Goal: Task Accomplishment & Management: Manage account settings

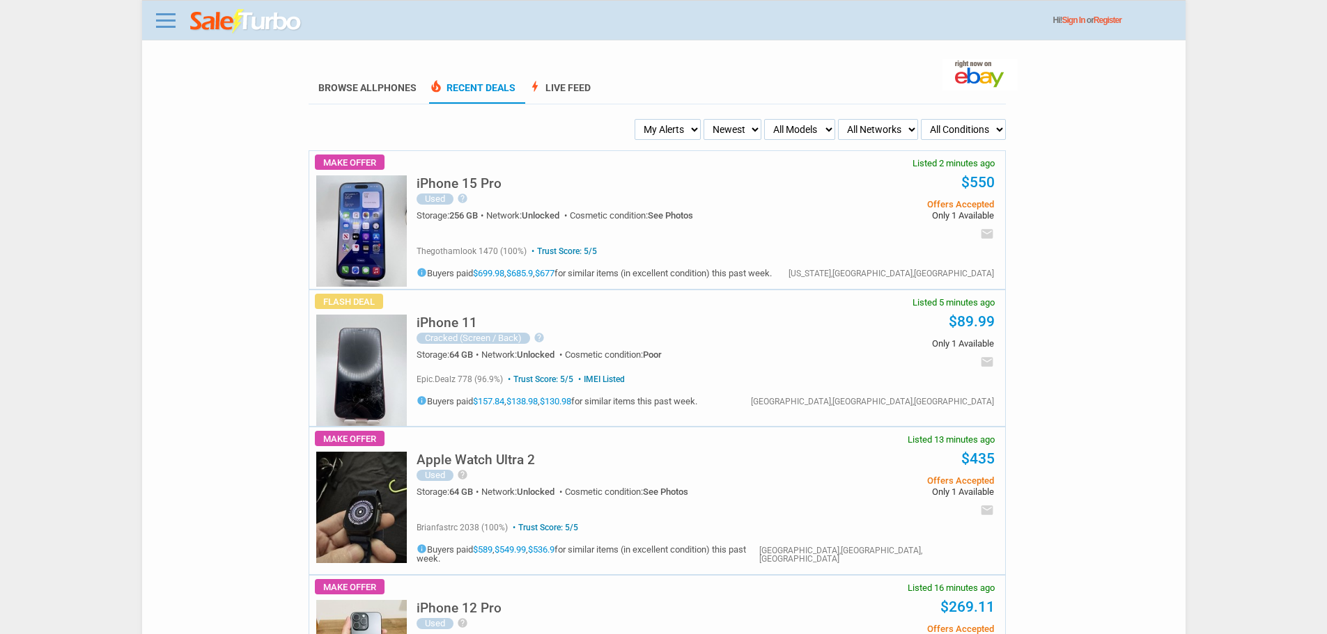
click at [640, 128] on select "My Alerts All Deals BIN Only w/ Offers Only" at bounding box center [667, 129] width 66 height 21
select select "flash_bin"
click at [639, 120] on select "My Alerts All Deals BIN Only w/ Offers Only" at bounding box center [667, 129] width 66 height 21
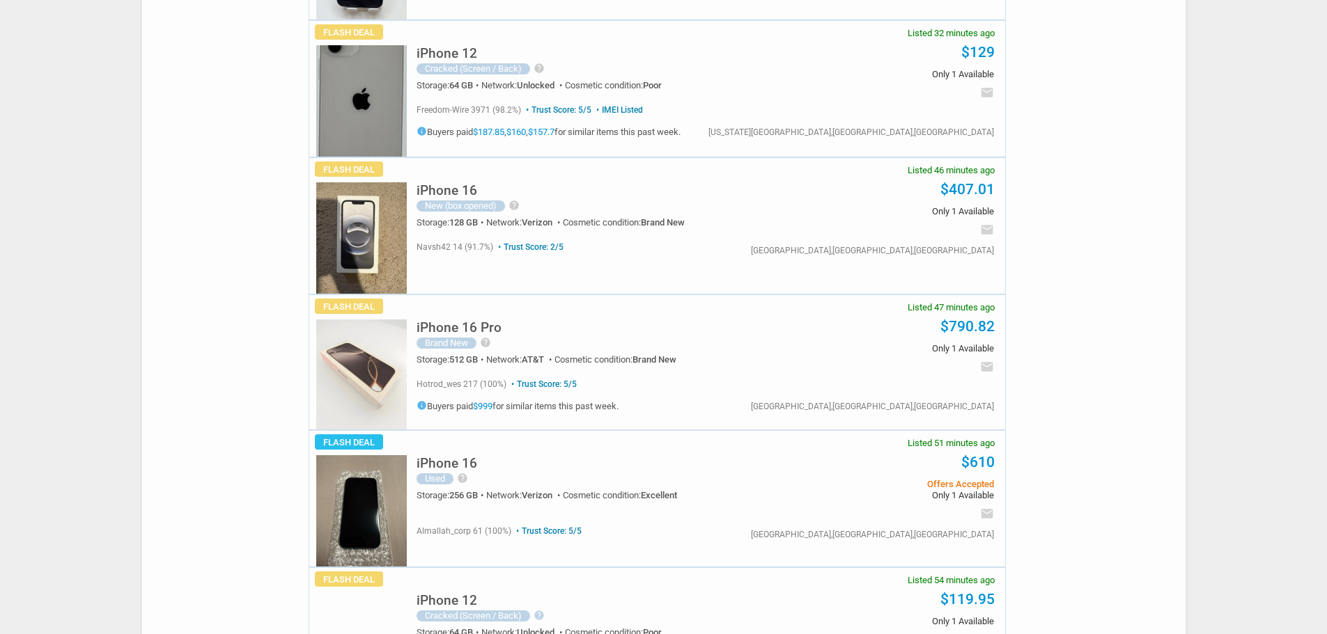
scroll to position [627, 0]
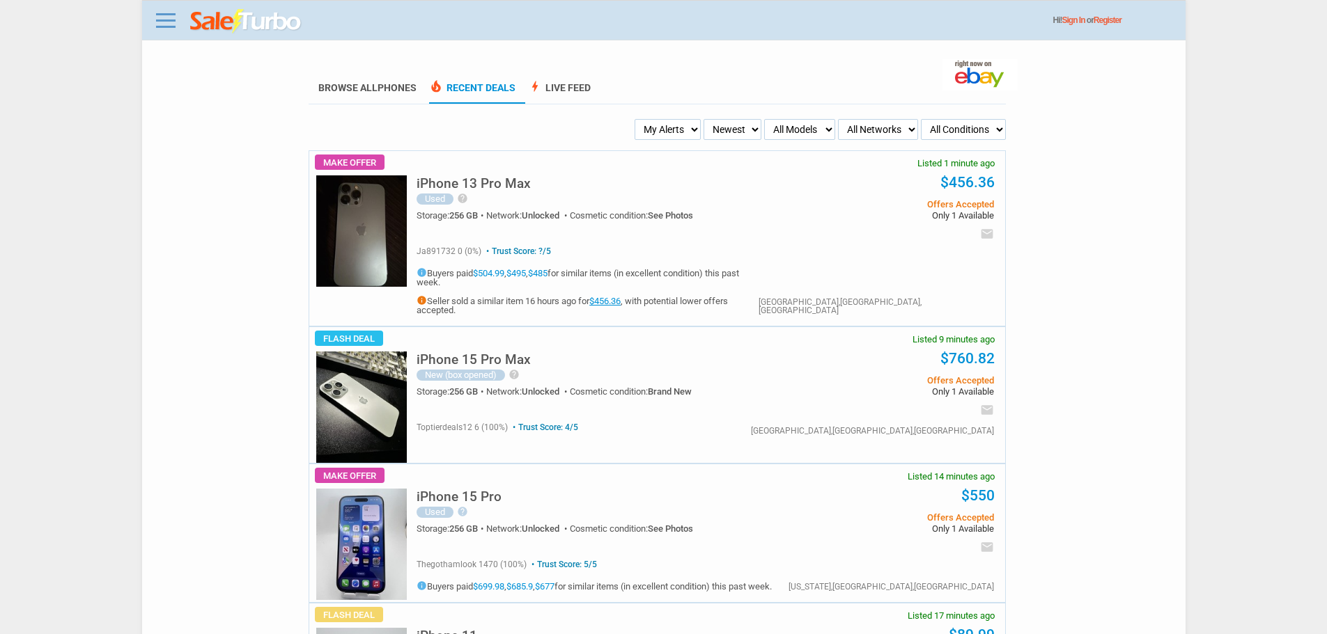
click at [706, 123] on select "Newest Oldest Sold Fastest Savvy Buyers Price (Low - High) Price (High - Low)" at bounding box center [732, 129] width 58 height 21
click at [686, 132] on select "My Alerts All Deals BIN Only w/ Offers Only" at bounding box center [667, 129] width 66 height 21
select select "flash_bin"
click at [639, 120] on select "My Alerts All Deals BIN Only w/ Offers Only" at bounding box center [667, 129] width 66 height 21
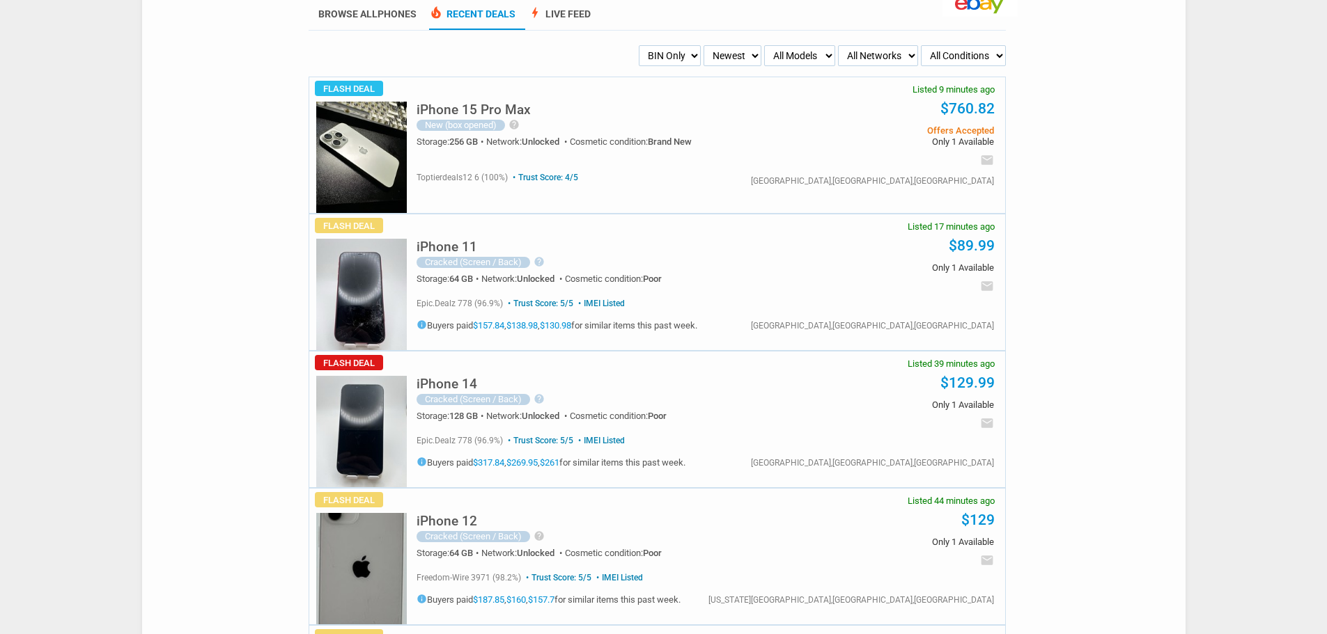
scroll to position [139, 0]
